Goal: Task Accomplishment & Management: Manage account settings

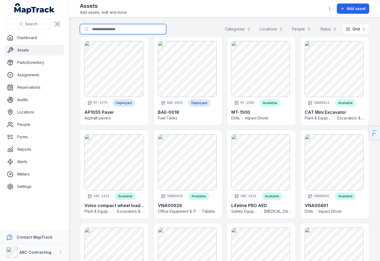
click at [107, 33] on input "Search for assets" at bounding box center [123, 29] width 86 height 10
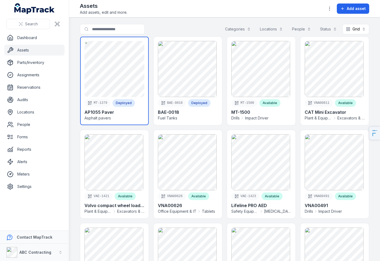
click at [87, 60] on link at bounding box center [114, 81] width 69 height 88
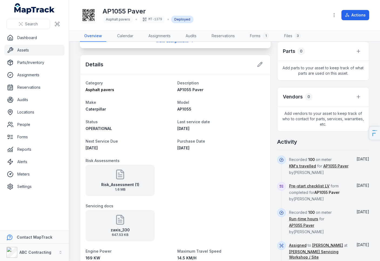
scroll to position [161, 0]
click at [38, 53] on link "Assets" at bounding box center [34, 50] width 60 height 11
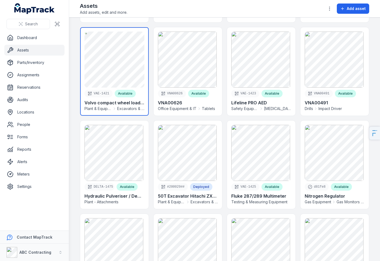
scroll to position [103, 0]
click at [121, 83] on link at bounding box center [114, 71] width 69 height 88
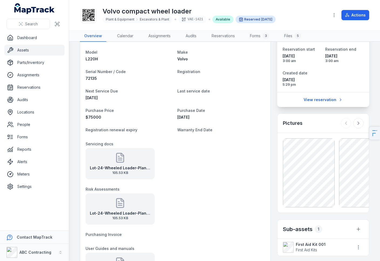
scroll to position [5, 0]
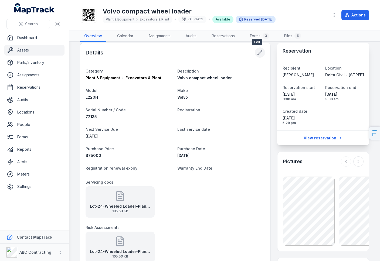
click at [257, 54] on icon at bounding box center [259, 52] width 5 height 5
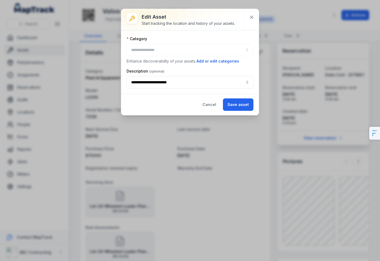
type input "**********"
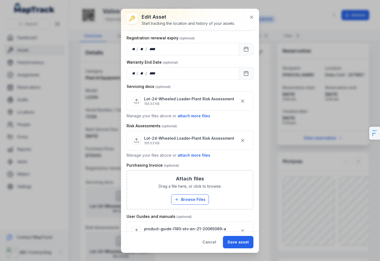
scroll to position [252, 0]
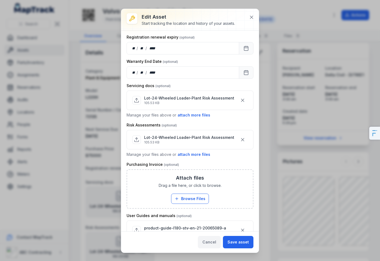
drag, startPoint x: 213, startPoint y: 242, endPoint x: 208, endPoint y: 241, distance: 5.4
click at [213, 242] on button "Cancel" at bounding box center [209, 242] width 23 height 12
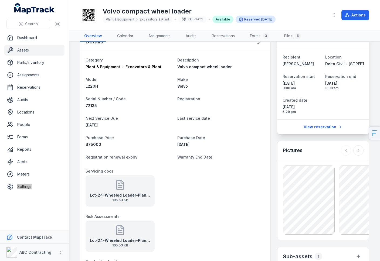
scroll to position [288, 0]
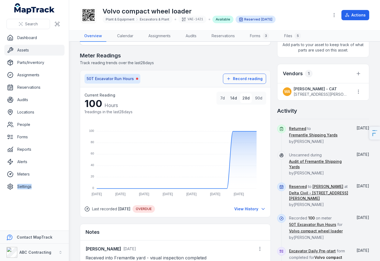
click at [233, 102] on button "14d" at bounding box center [233, 98] width 11 height 10
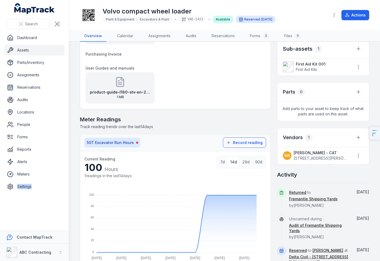
scroll to position [224, 0]
drag, startPoint x: 107, startPoint y: 9, endPoint x: 249, endPoint y: 11, distance: 142.2
click at [222, 10] on h1 "Volvo compact wheel loader" at bounding box center [188, 11] width 173 height 9
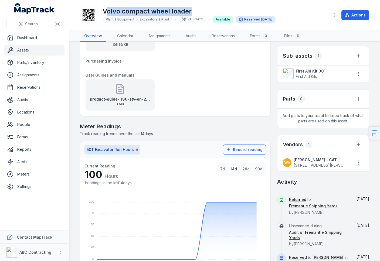
scroll to position [210, 0]
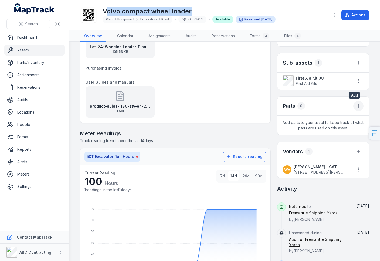
click at [357, 108] on icon at bounding box center [357, 105] width 5 height 5
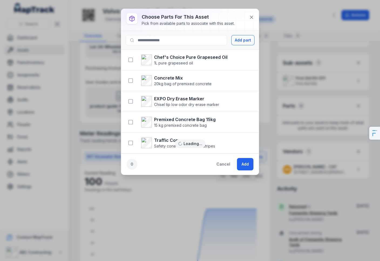
scroll to position [25, 0]
click at [234, 39] on button "Add part" at bounding box center [242, 40] width 23 height 10
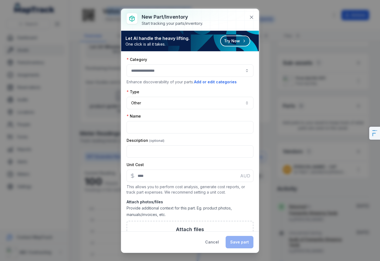
click at [158, 69] on div at bounding box center [190, 70] width 127 height 12
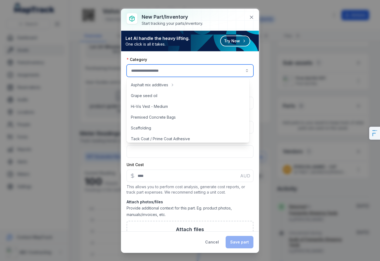
click at [211, 237] on button "Cancel" at bounding box center [211, 242] width 23 height 12
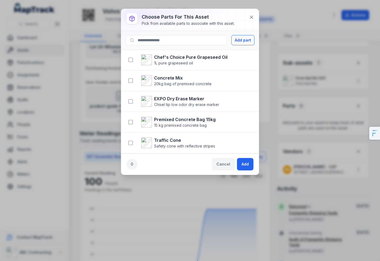
click at [225, 165] on button "Cancel" at bounding box center [223, 164] width 23 height 12
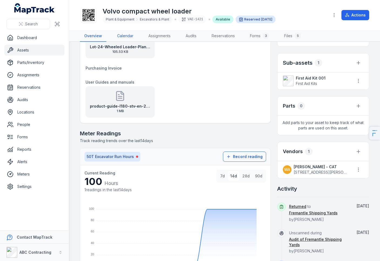
click at [125, 36] on link "Calendar" at bounding box center [125, 35] width 25 height 11
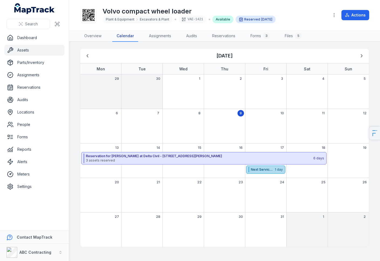
click at [258, 170] on strong "Next Service Due" at bounding box center [262, 169] width 23 height 4
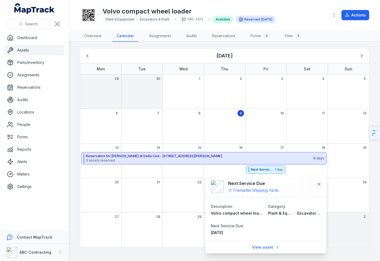
click at [283, 18] on div "Volvo compact wheel loader Plant & Equipment Excavators & Plant VAE-1421 Availa…" at bounding box center [202, 14] width 245 height 17
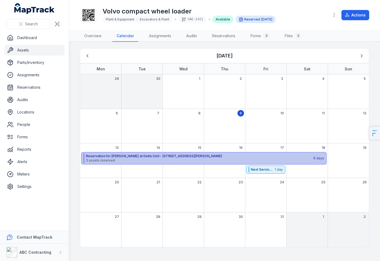
click at [194, 155] on strong "Reservation for [PERSON_NAME] at Delta Civil - [STREET_ADDRESS][PERSON_NAME]" at bounding box center [199, 156] width 227 height 4
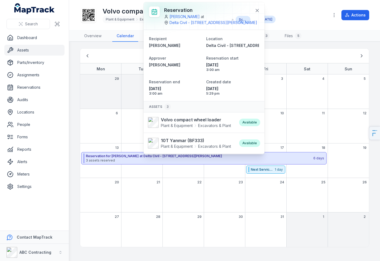
click at [307, 19] on div "Volvo compact wheel loader Plant & Equipment Excavators & Plant VAE-1421 Availa…" at bounding box center [202, 14] width 245 height 17
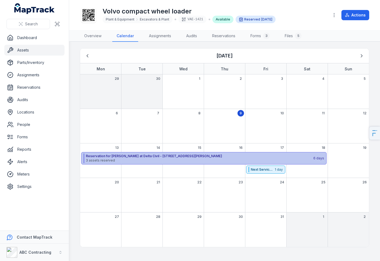
click at [157, 162] on span "3 assets reserved" at bounding box center [199, 160] width 227 height 4
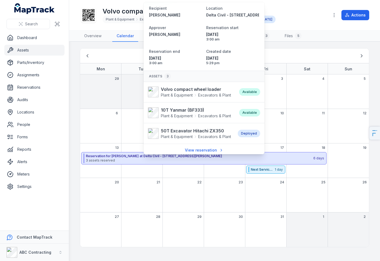
scroll to position [31, 0]
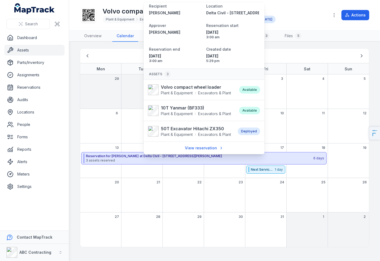
click at [323, 18] on div "Volvo compact wheel loader Plant & Equipment Excavators & Plant VAE-1421 Availa…" at bounding box center [202, 14] width 245 height 17
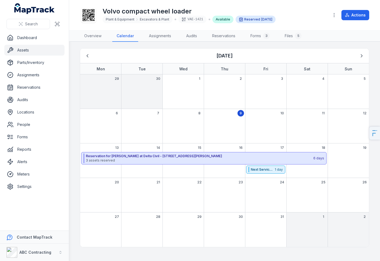
click at [355, 54] on div "[DATE]" at bounding box center [224, 56] width 284 height 10
click at [359, 54] on icon "Next" at bounding box center [361, 55] width 5 height 5
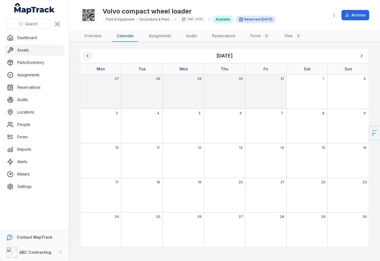
click at [86, 54] on icon "Previous" at bounding box center [87, 55] width 5 height 5
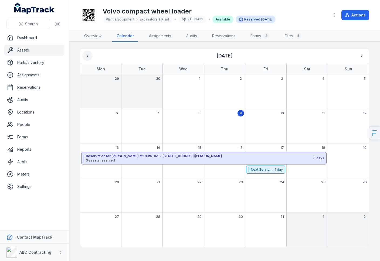
click at [86, 54] on icon "Previous" at bounding box center [87, 55] width 5 height 5
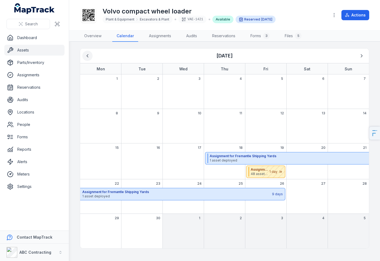
click at [86, 54] on icon "Previous" at bounding box center [87, 55] width 5 height 5
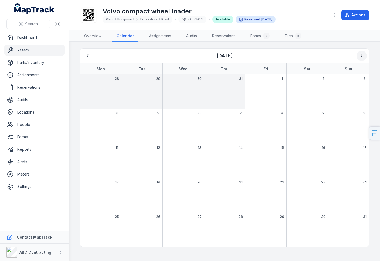
click at [358, 56] on button "Next" at bounding box center [361, 56] width 10 height 10
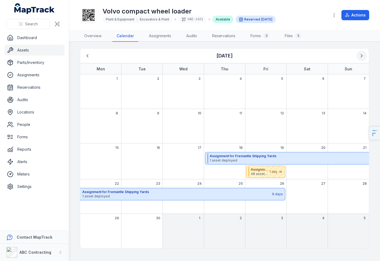
click at [358, 56] on button "Next" at bounding box center [361, 56] width 10 height 10
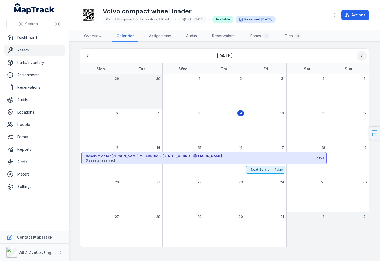
click at [365, 56] on button "Next" at bounding box center [361, 56] width 10 height 10
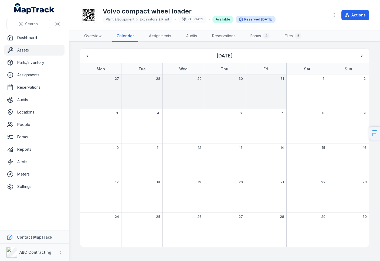
click at [301, 88] on div "1" at bounding box center [306, 91] width 41 height 35
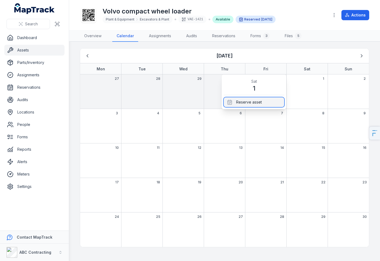
click at [251, 103] on div "Reserve asset" at bounding box center [254, 102] width 60 height 10
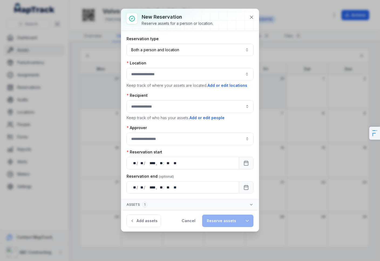
click at [165, 73] on div at bounding box center [190, 74] width 127 height 12
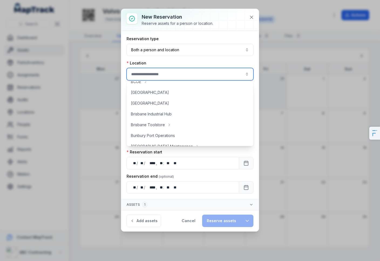
scroll to position [158, 0]
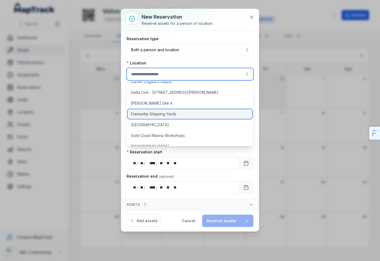
click at [155, 112] on span "Fremantle Shipping Yards" at bounding box center [153, 113] width 45 height 5
type input "**********"
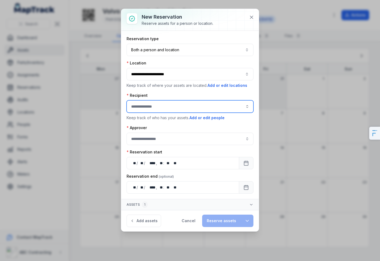
click at [153, 102] on input ":rfv:-form-item-label" at bounding box center [190, 106] width 127 height 12
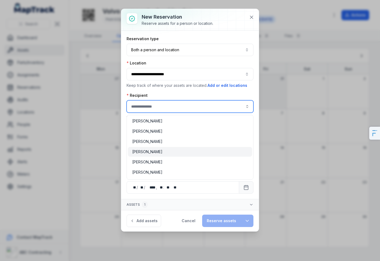
type input "**********"
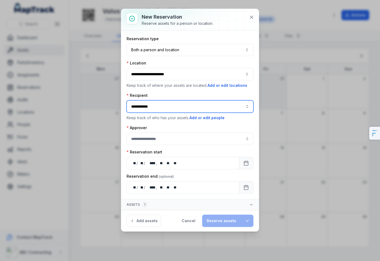
click at [161, 153] on div "[PERSON_NAME]" at bounding box center [189, 151] width 115 height 5
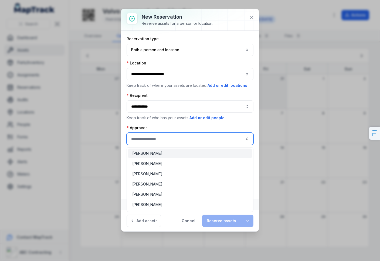
click at [170, 136] on input ":rg3:-form-item-label" at bounding box center [190, 139] width 127 height 12
type input "**********"
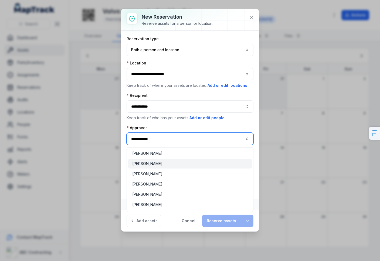
click at [173, 163] on div "[PERSON_NAME]" at bounding box center [189, 163] width 115 height 5
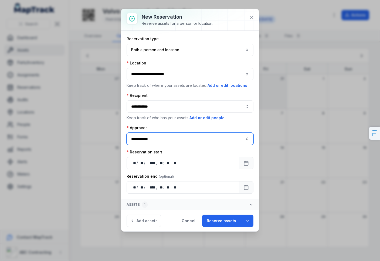
click at [151, 138] on input "**********" at bounding box center [190, 139] width 127 height 12
drag, startPoint x: 160, startPoint y: 140, endPoint x: 120, endPoint y: 138, distance: 39.5
click at [121, 138] on div "**********" at bounding box center [190, 120] width 138 height 223
click at [250, 163] on button "Calendar" at bounding box center [246, 163] width 15 height 12
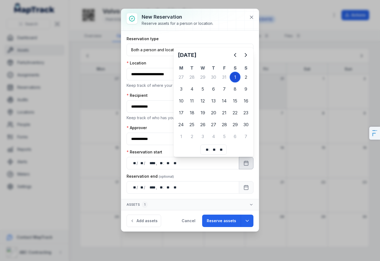
click at [234, 77] on div "1" at bounding box center [235, 77] width 11 height 11
click at [247, 188] on icon "Calendar" at bounding box center [245, 187] width 5 height 5
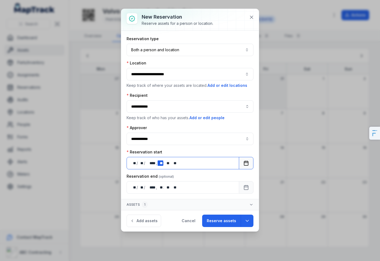
click at [162, 163] on div "** **" at bounding box center [160, 162] width 5 height 5
click at [246, 192] on button "Calendar" at bounding box center [246, 187] width 15 height 12
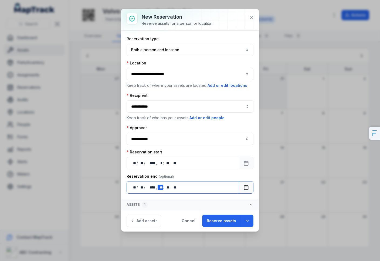
click at [160, 188] on div "** **" at bounding box center [160, 187] width 5 height 5
click at [254, 202] on button "Assets 1" at bounding box center [190, 204] width 138 height 11
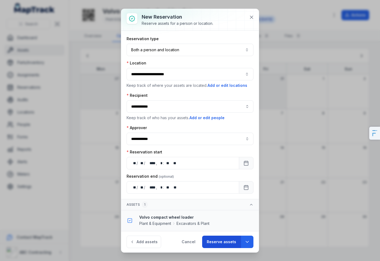
click at [219, 239] on button "Reserve assets" at bounding box center [221, 242] width 39 height 12
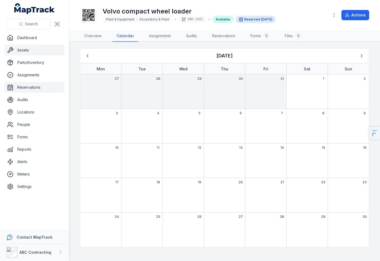
click at [35, 87] on link "Reservations" at bounding box center [34, 87] width 60 height 11
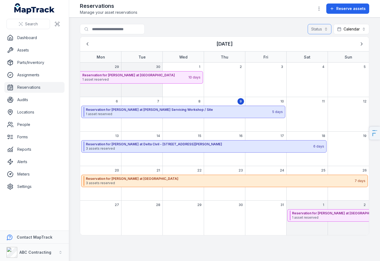
click at [323, 29] on button "Status" at bounding box center [319, 29] width 24 height 10
click at [341, 31] on div "Status Calendar ********" at bounding box center [337, 29] width 61 height 10
click at [344, 29] on button "Calendar ********" at bounding box center [351, 29] width 36 height 10
click at [336, 43] on icon at bounding box center [335, 42] width 4 height 4
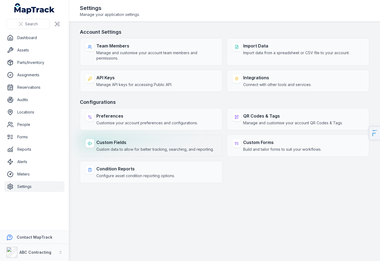
click at [130, 149] on span "Custom data to allow for better tracking, searching, and reporting." at bounding box center [154, 149] width 117 height 5
